Goal: Task Accomplishment & Management: Use online tool/utility

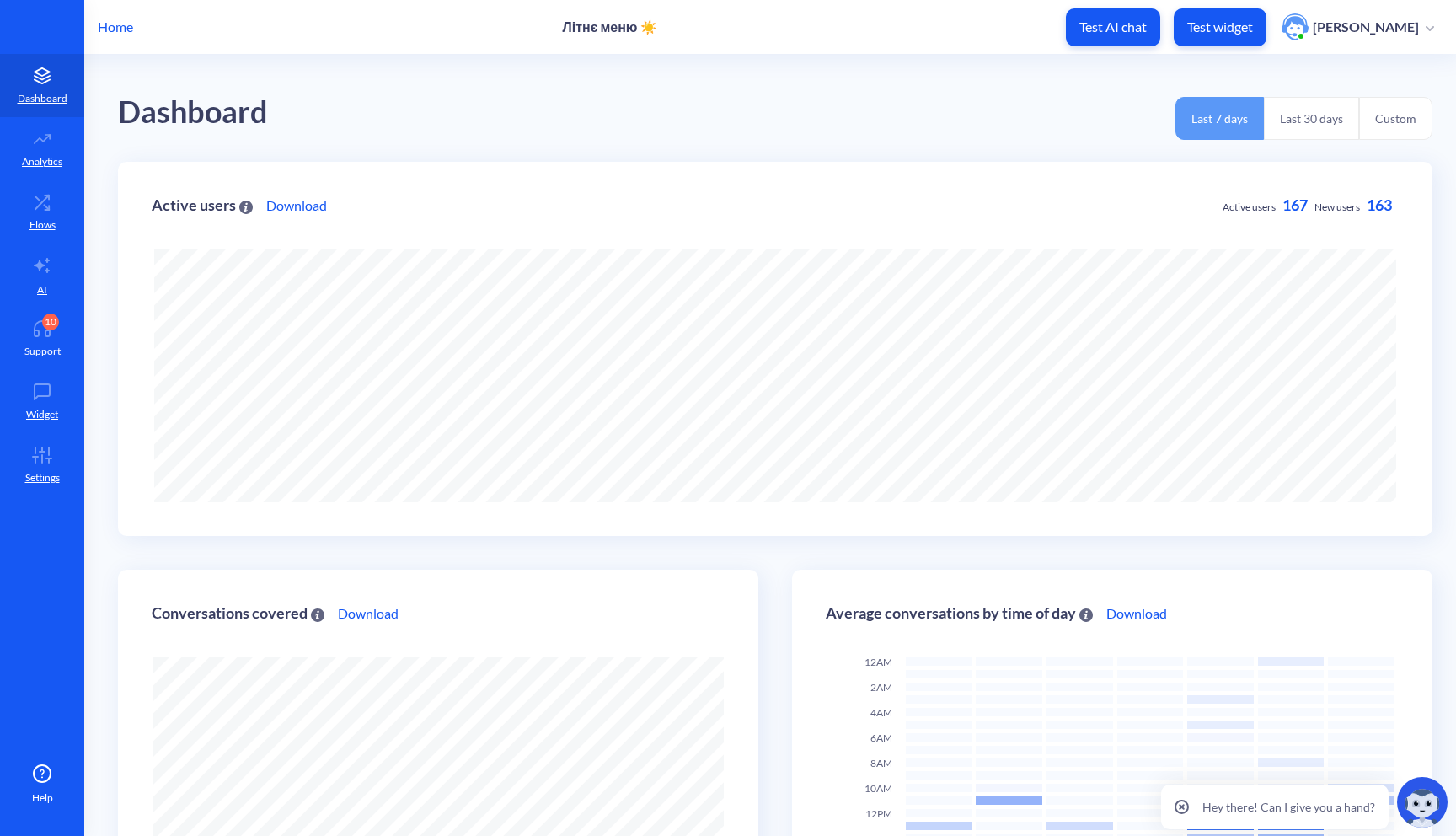
scroll to position [836, 1456]
click at [1247, 24] on p "Test widget" at bounding box center [1221, 27] width 66 height 17
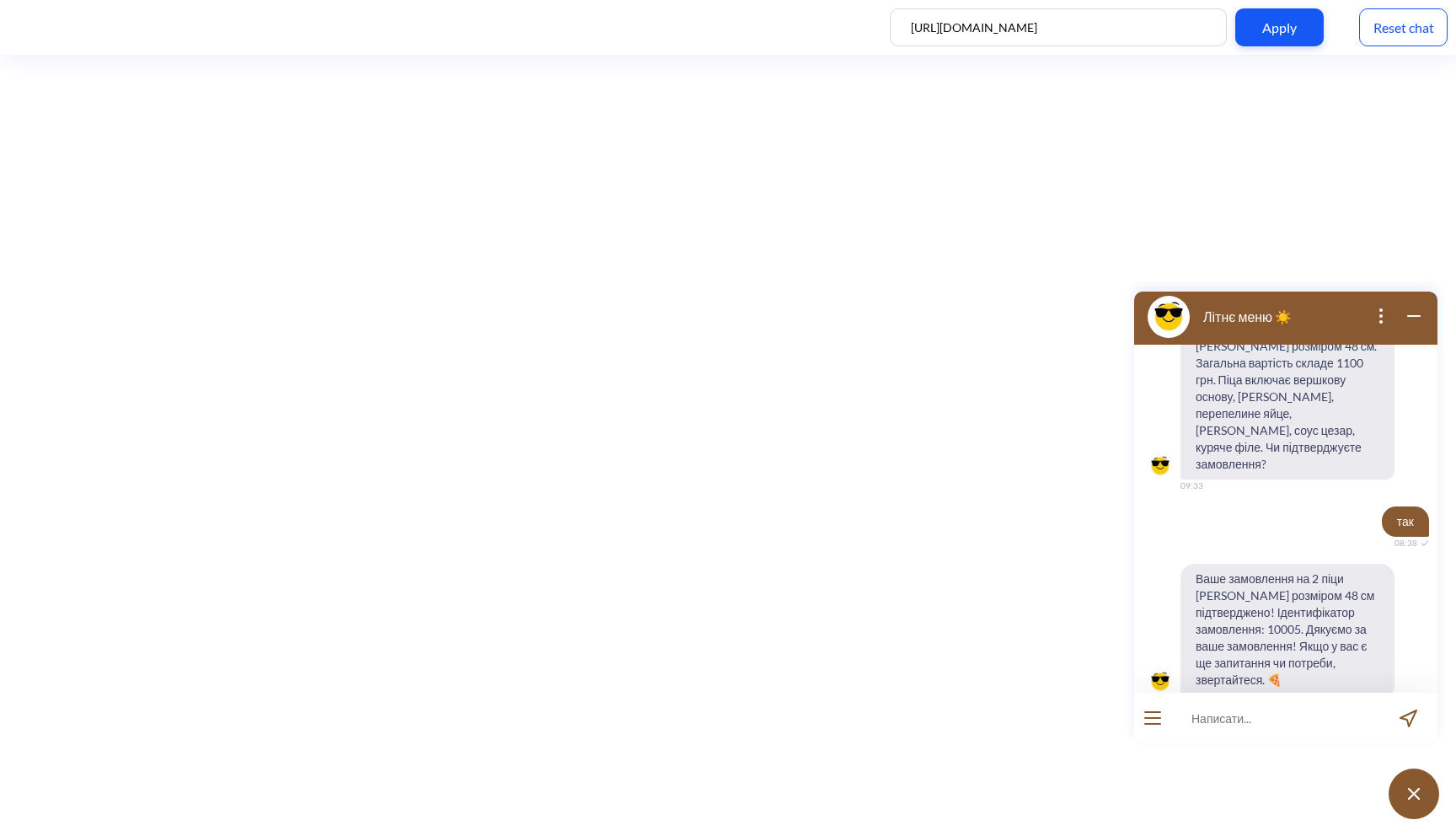
scroll to position [852, 0]
click at [1420, 32] on div "Reset chat" at bounding box center [1403, 27] width 88 height 38
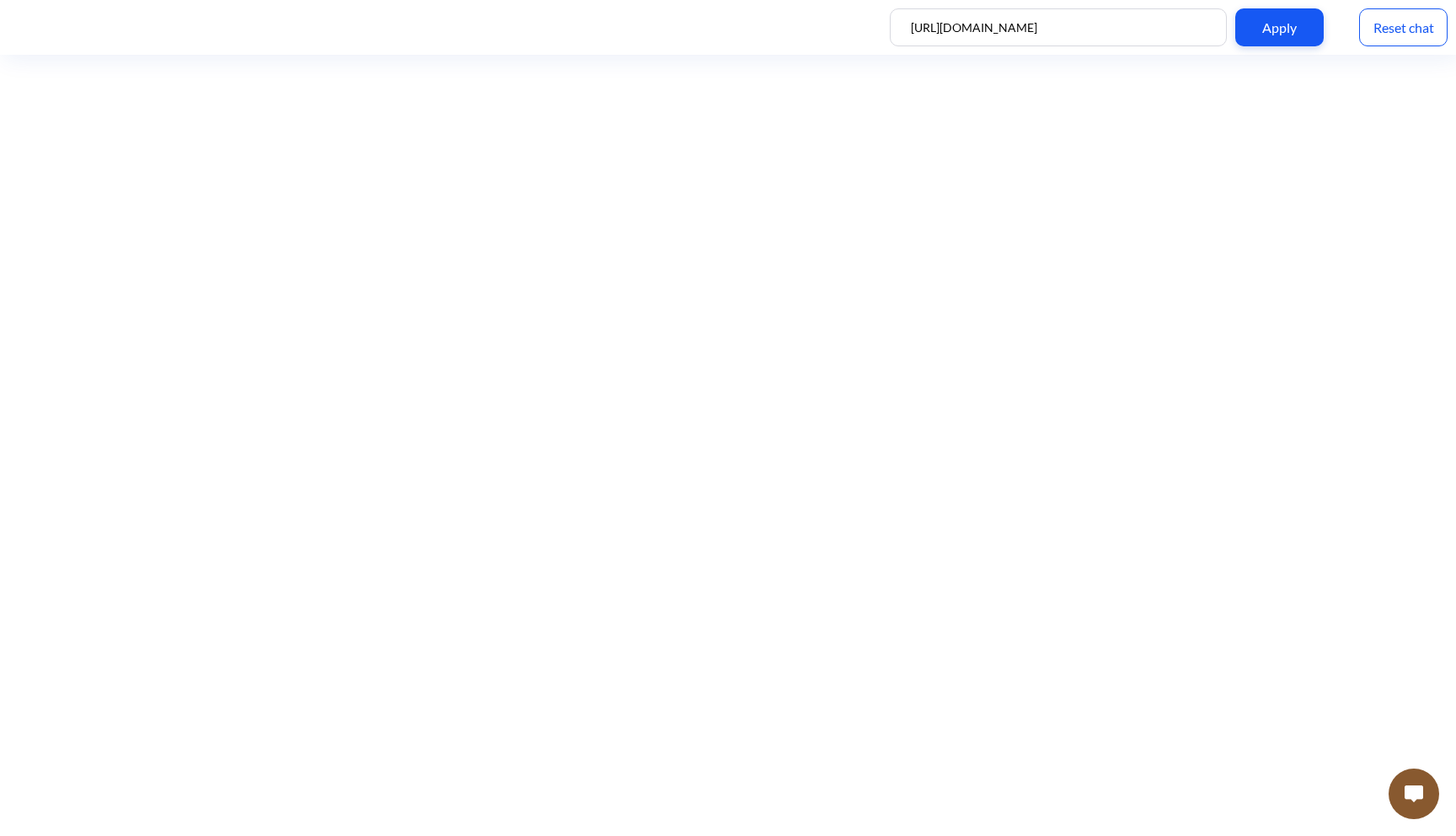
click at [1416, 800] on img at bounding box center [1415, 795] width 19 height 17
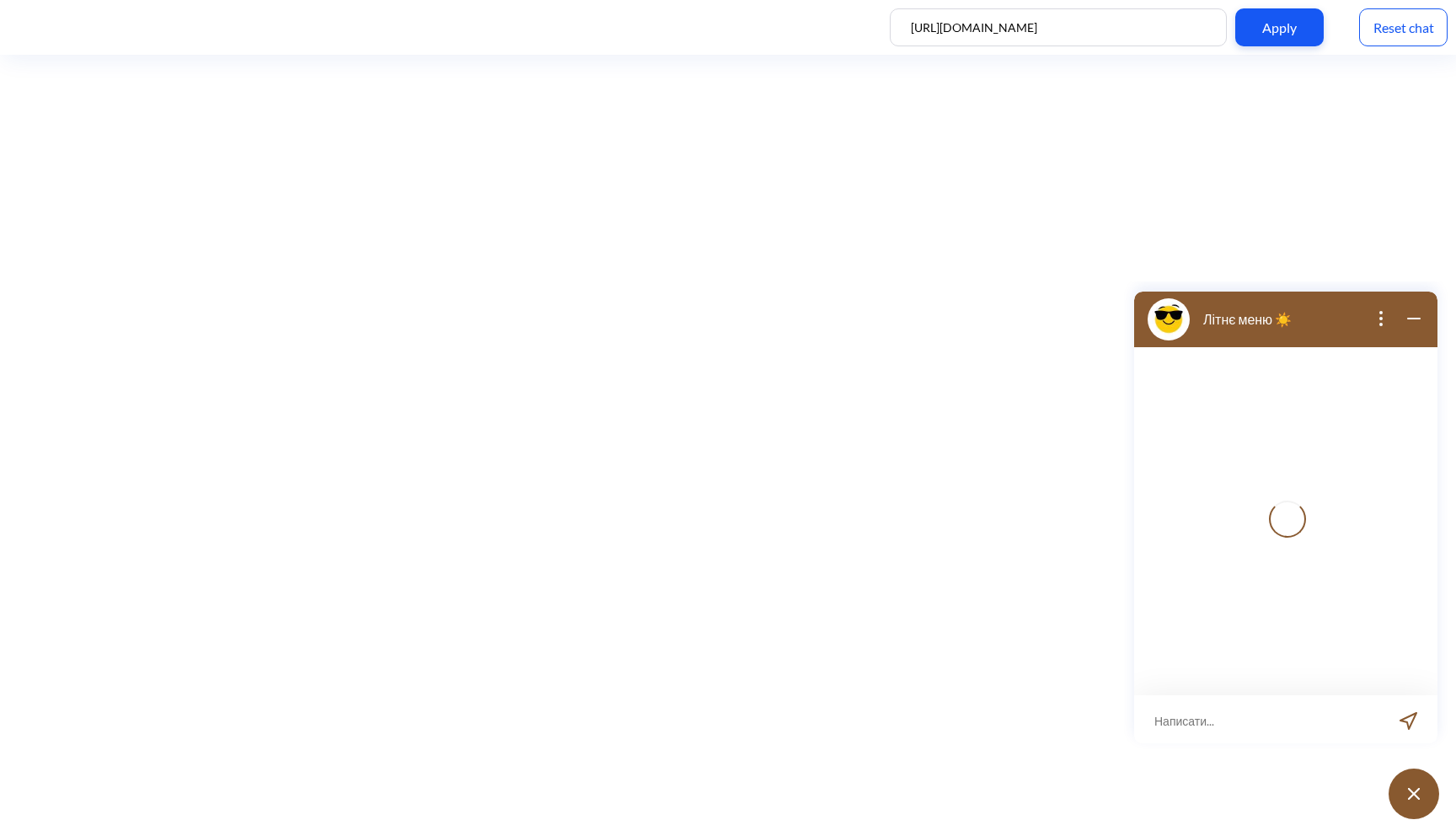
scroll to position [3, 0]
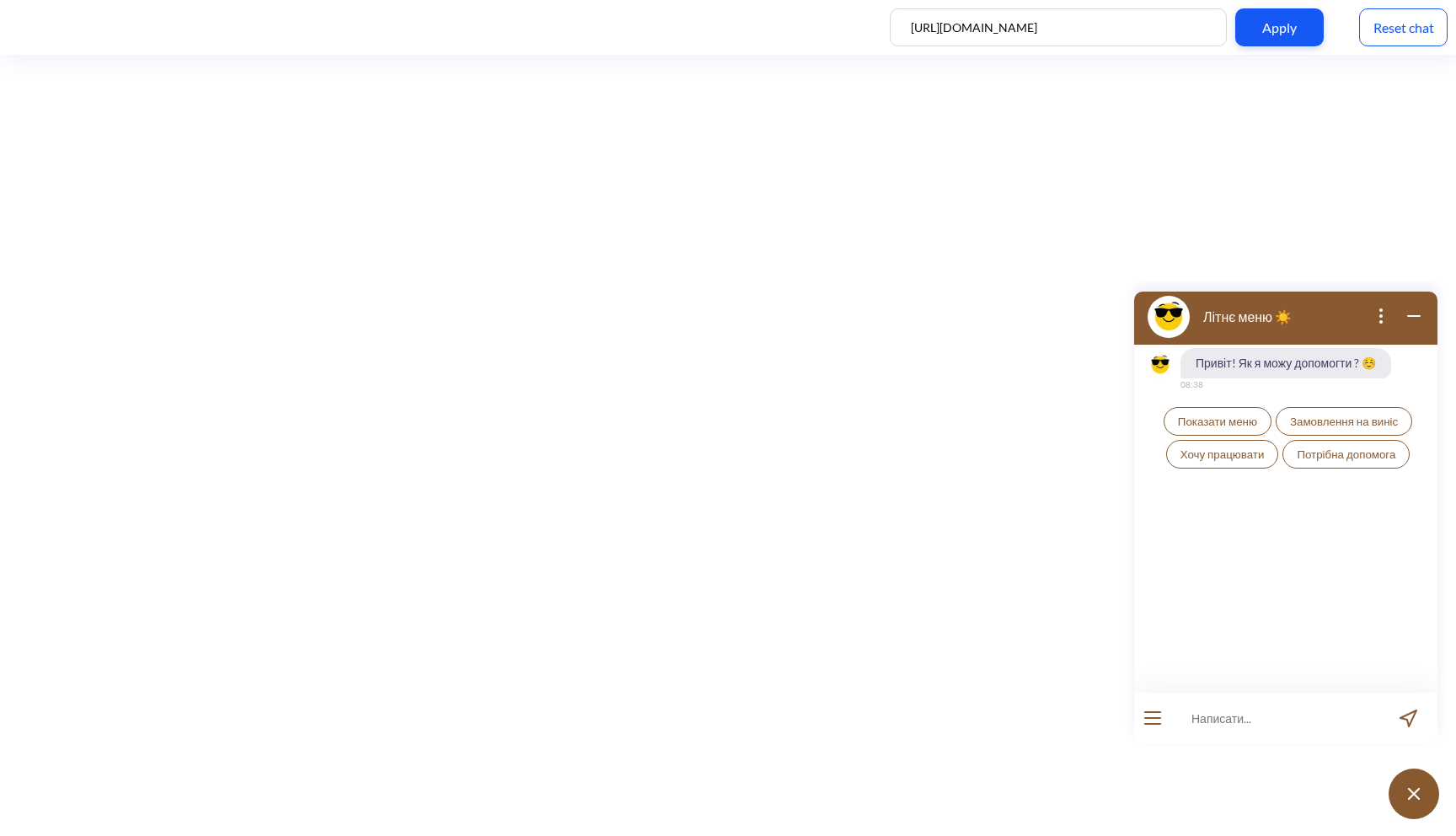
click at [1219, 421] on span "Показати меню" at bounding box center [1218, 422] width 79 height 13
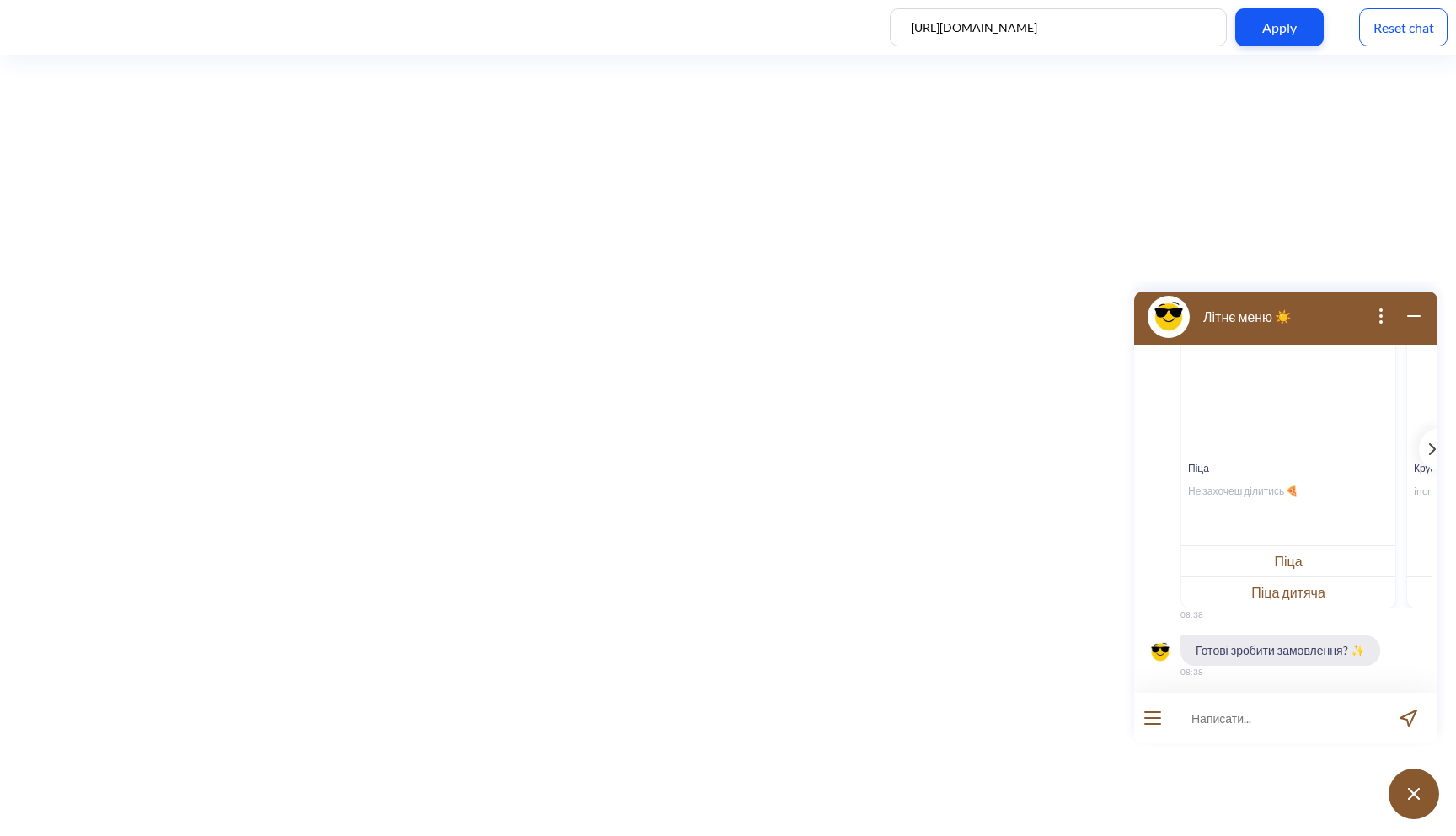
scroll to position [255, 0]
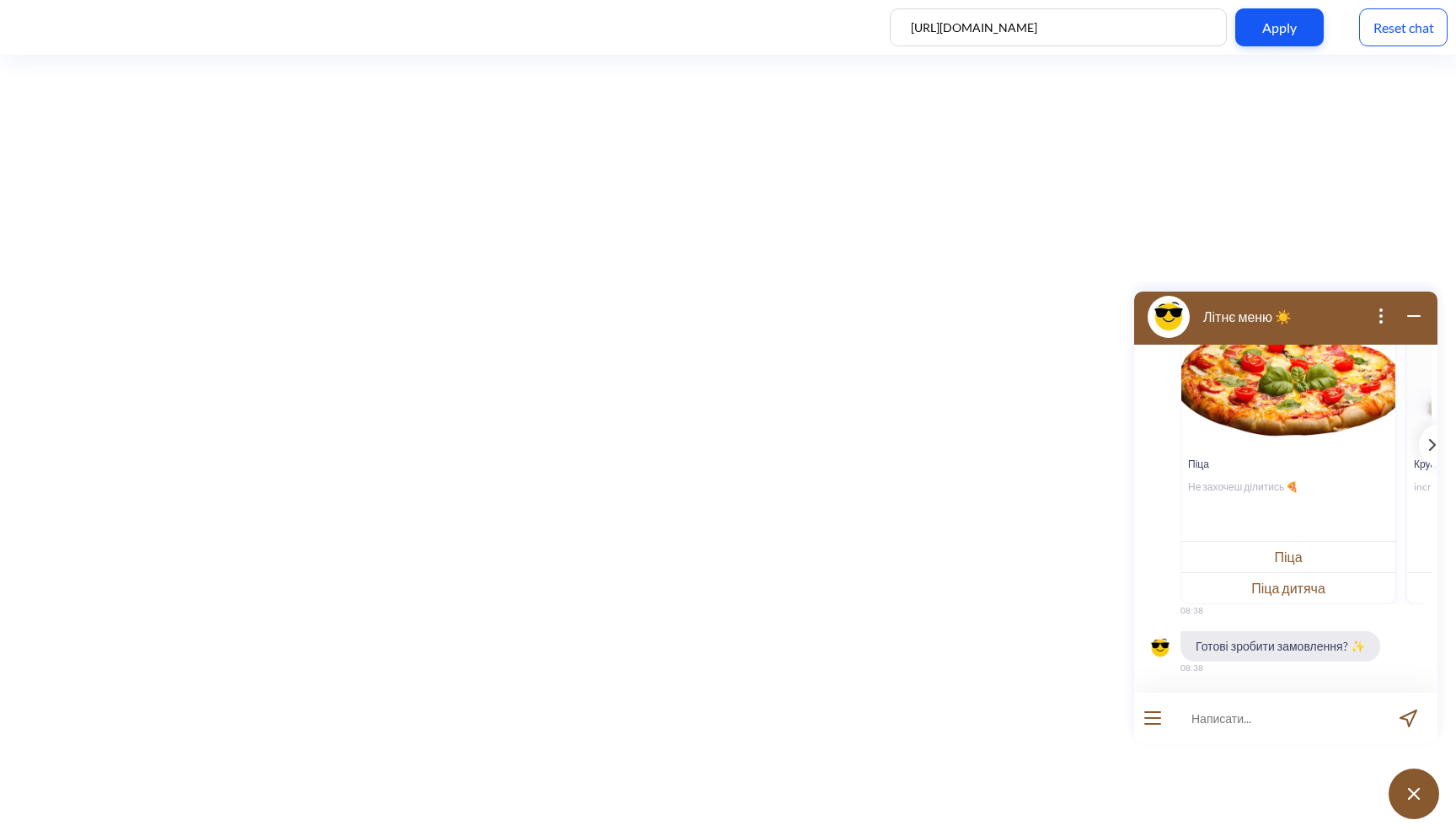
click at [1245, 715] on input at bounding box center [1275, 718] width 208 height 51
type input "хочу замовити 2 піци цезар"
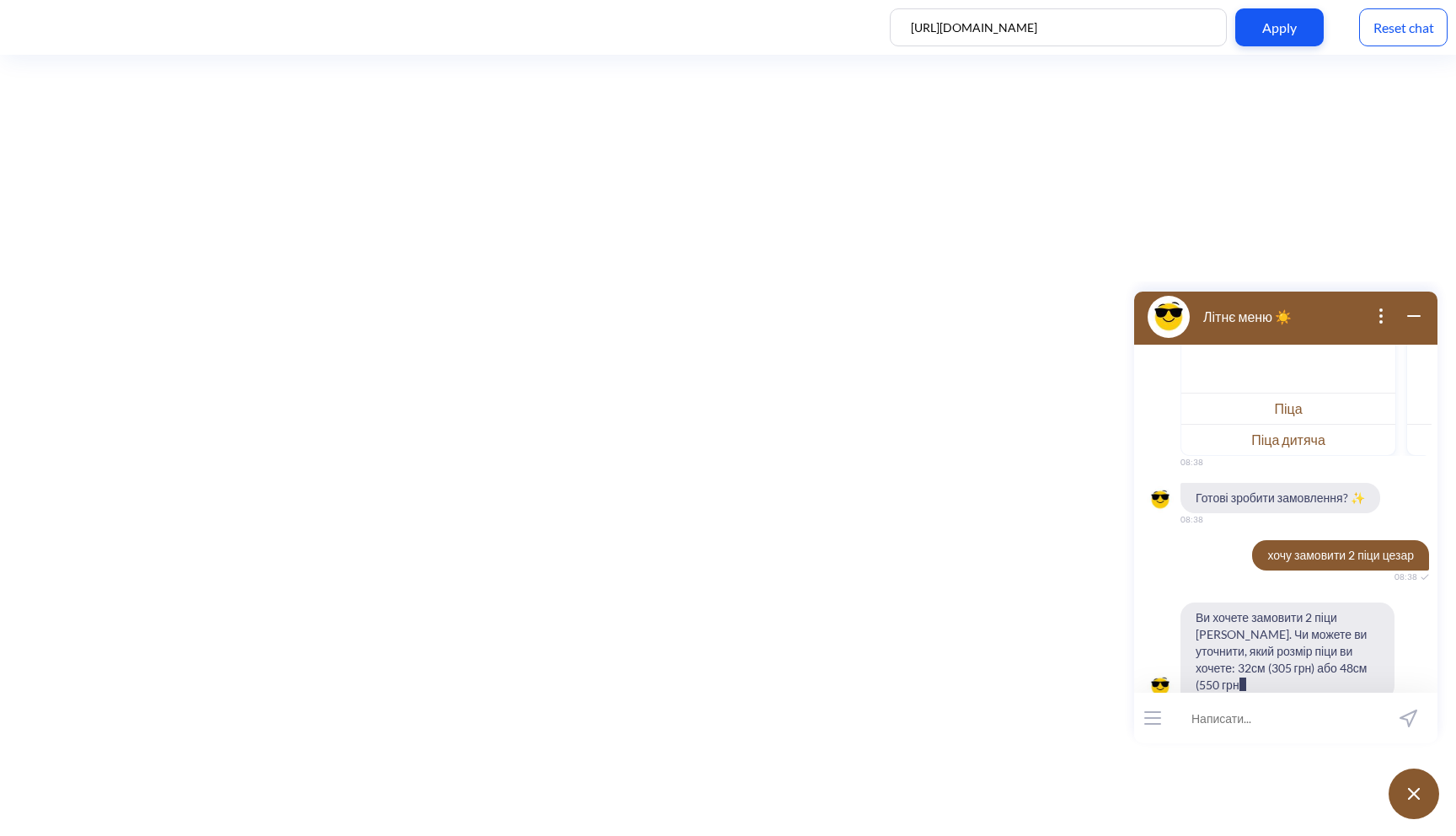
scroll to position [421, 0]
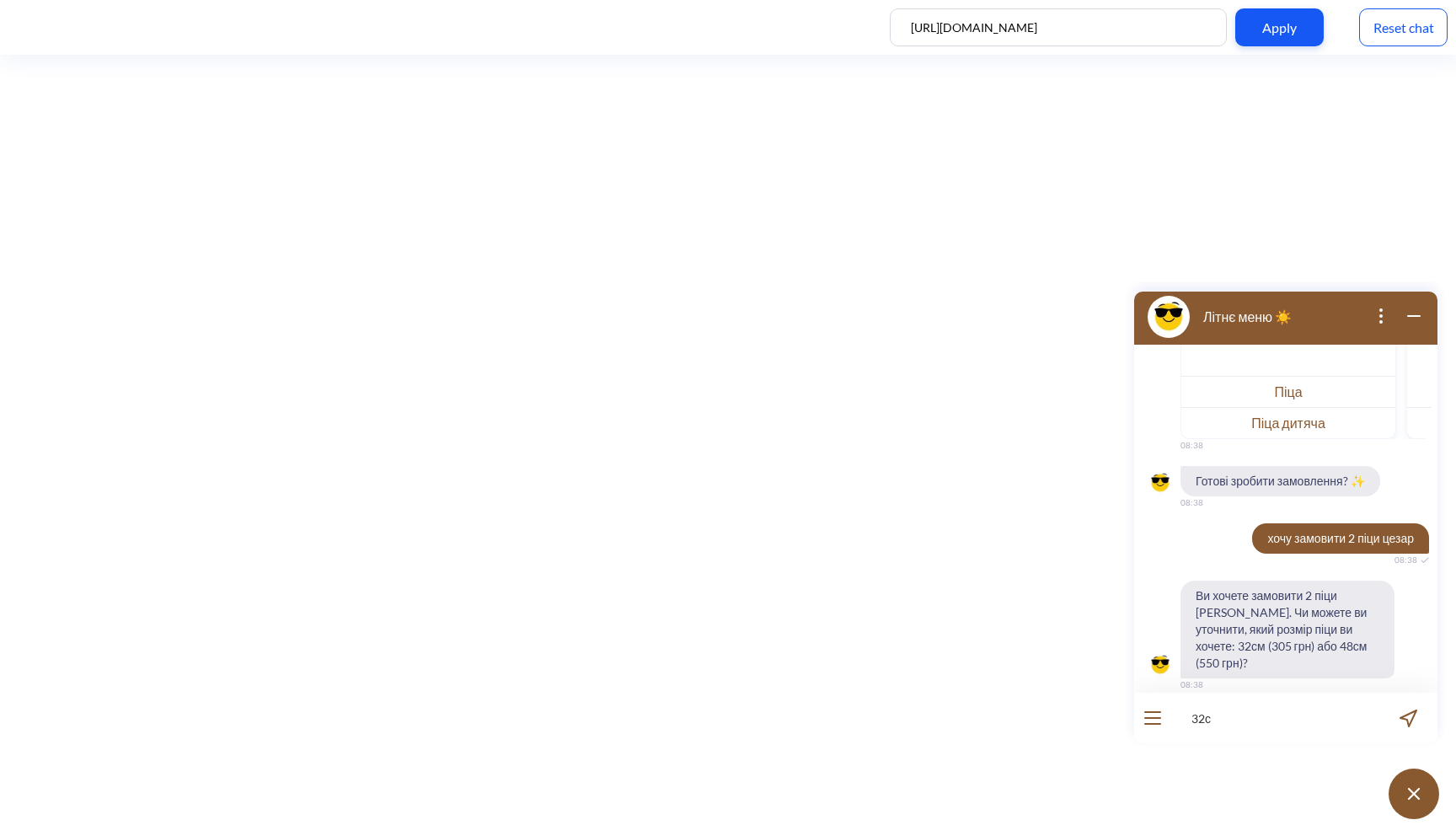
type input "32см"
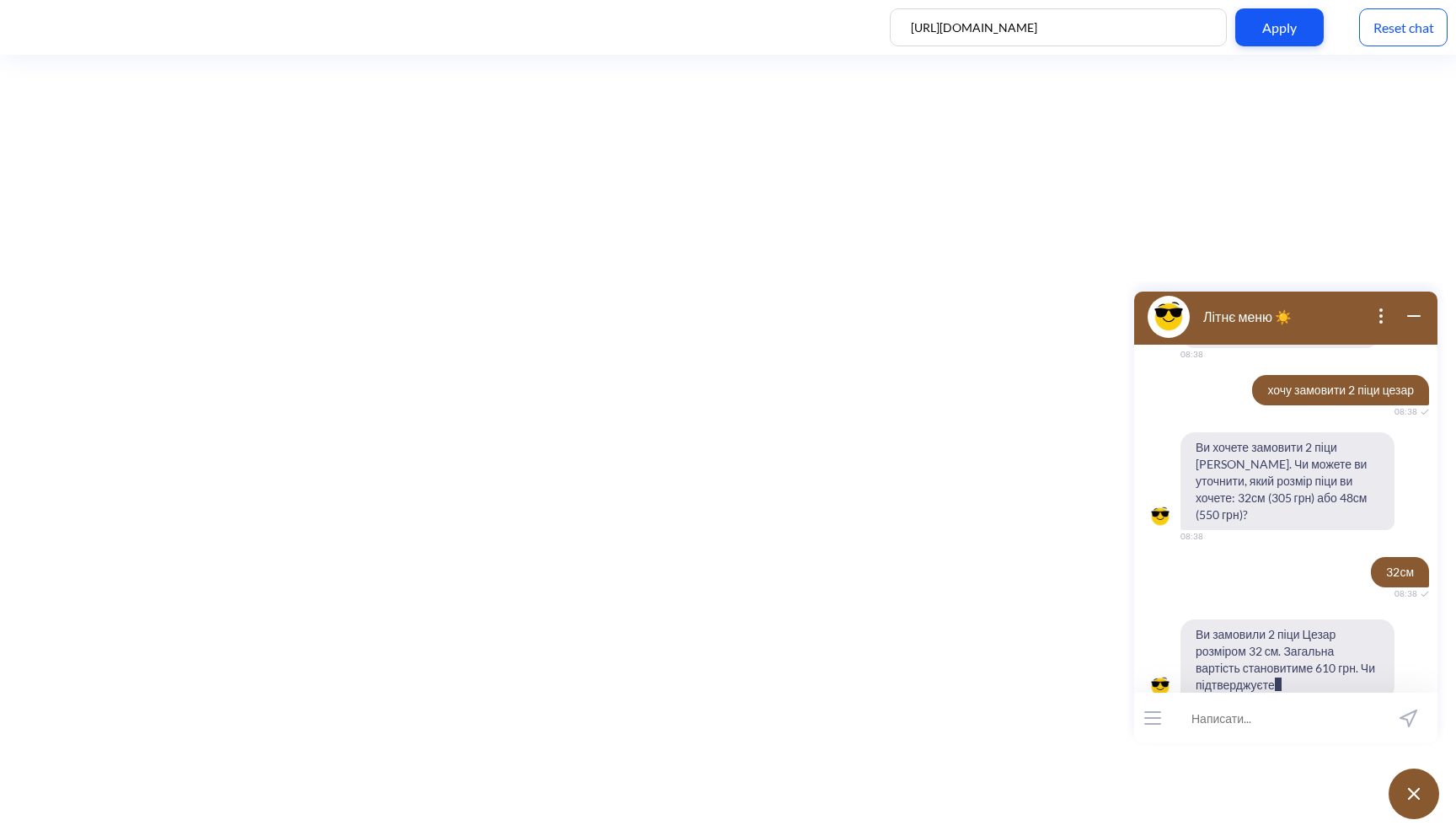
scroll to position [586, 0]
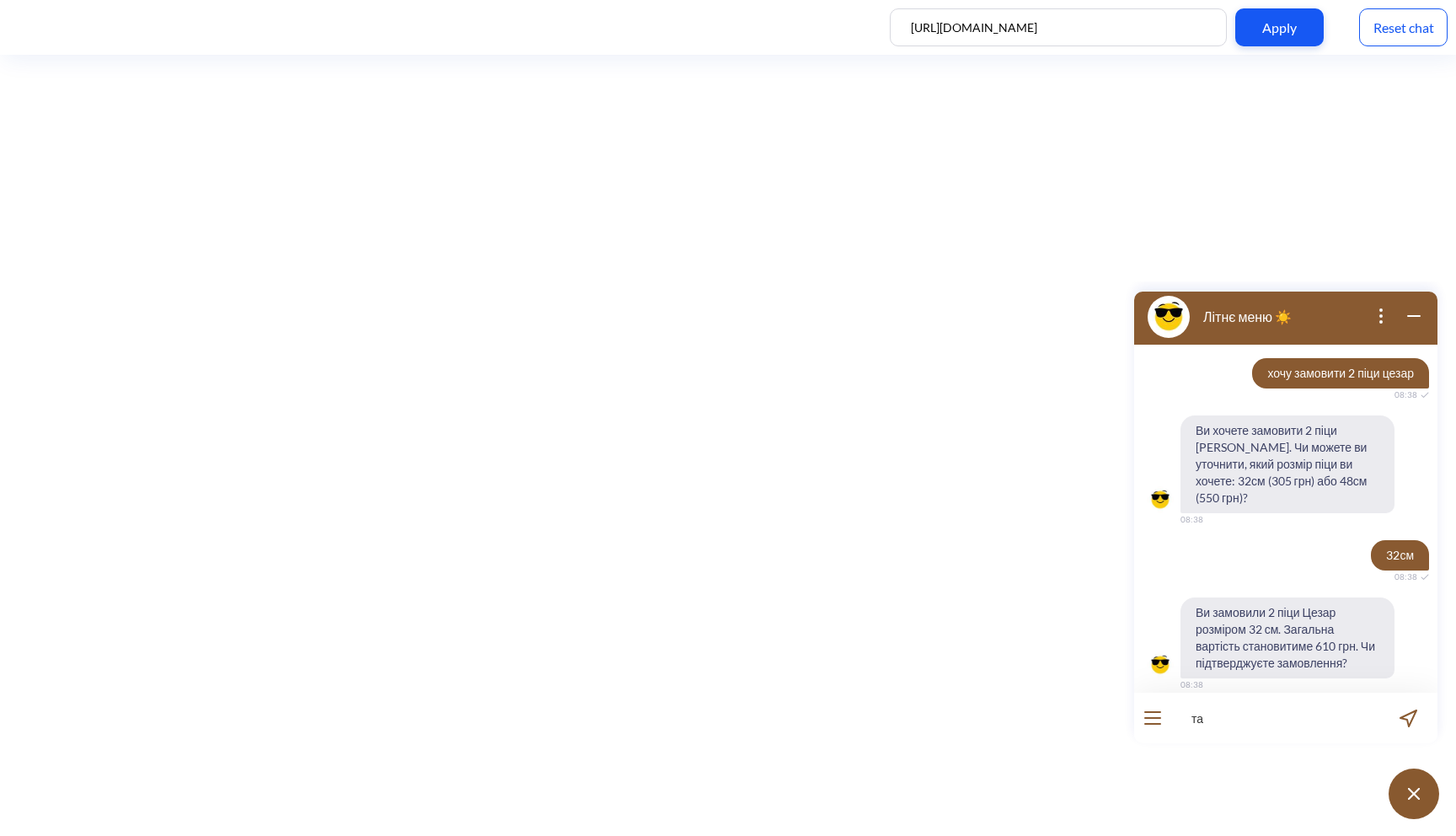
type input "так"
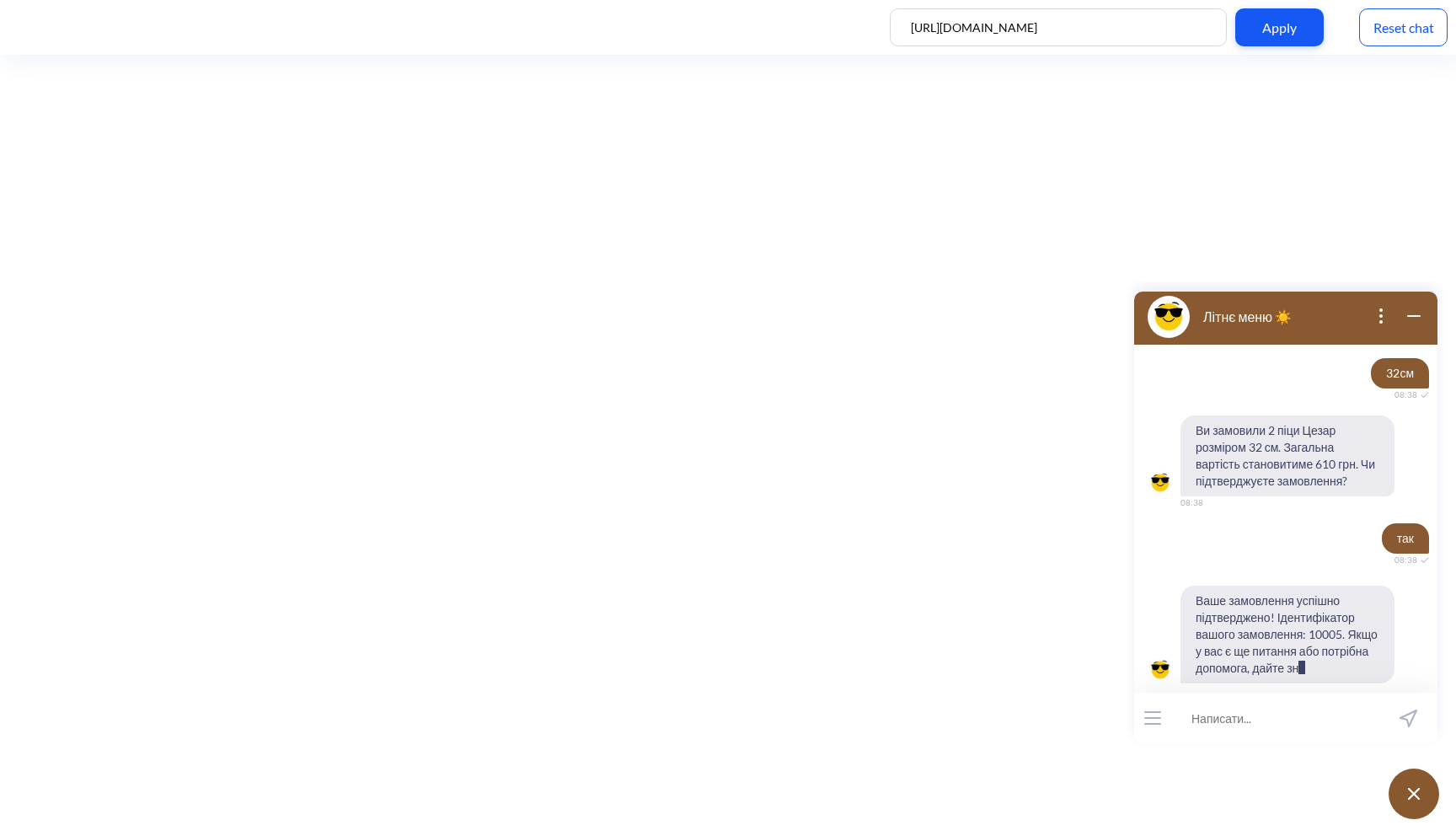
scroll to position [785, 0]
